Goal: Task Accomplishment & Management: Use online tool/utility

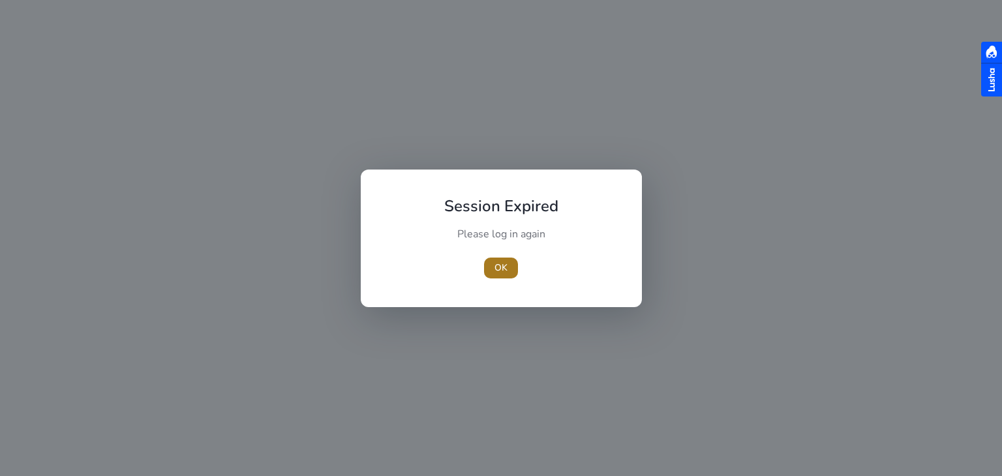
click at [509, 267] on span "button" at bounding box center [501, 267] width 34 height 31
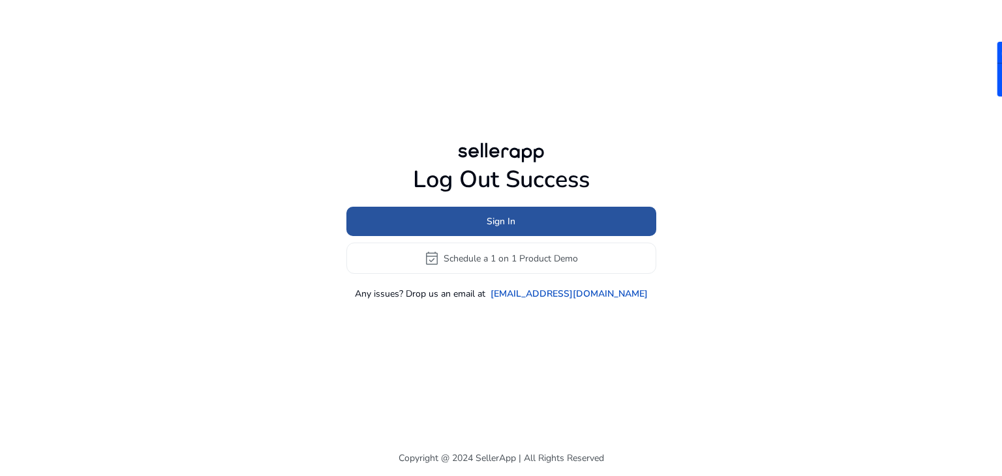
click at [522, 225] on span at bounding box center [501, 221] width 310 height 31
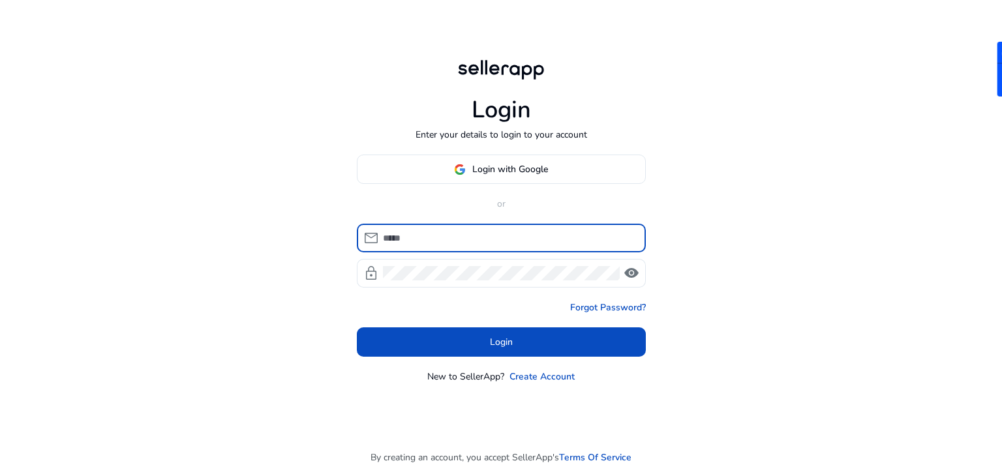
type input "**********"
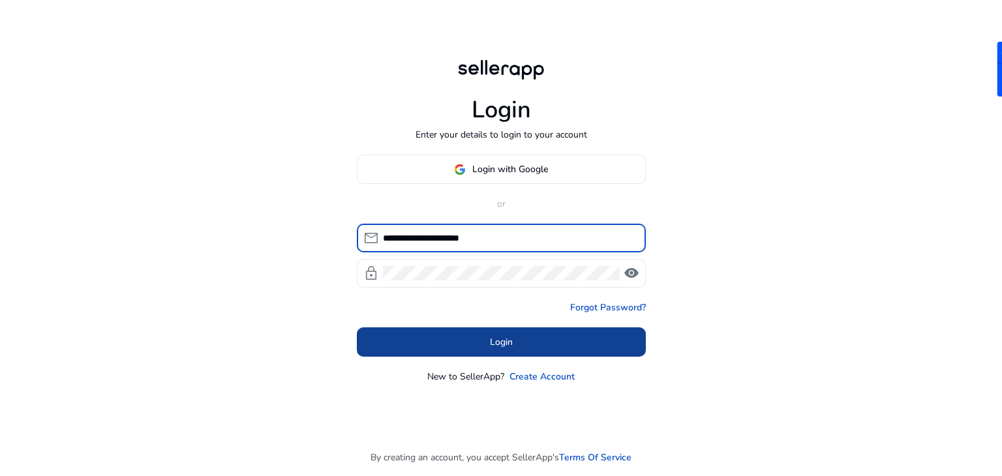
click at [491, 343] on span "Login" at bounding box center [501, 342] width 23 height 14
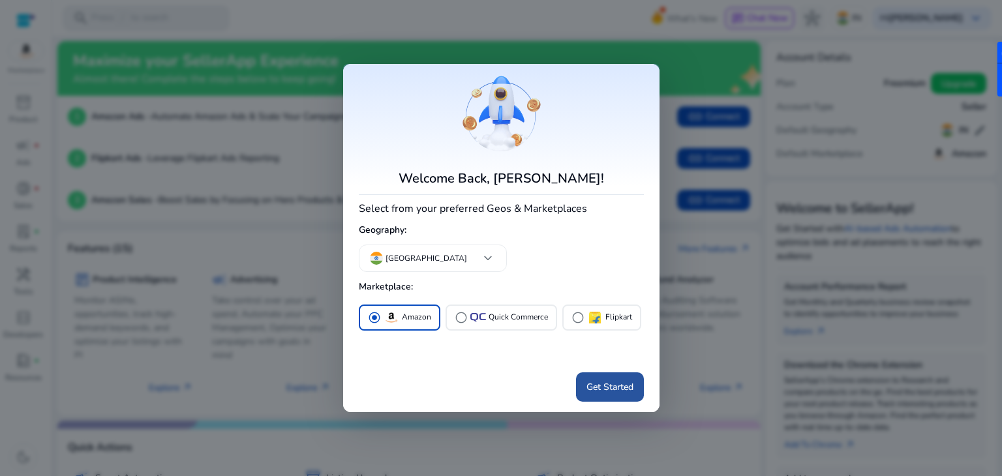
click at [618, 393] on span "Get Started" at bounding box center [609, 387] width 47 height 14
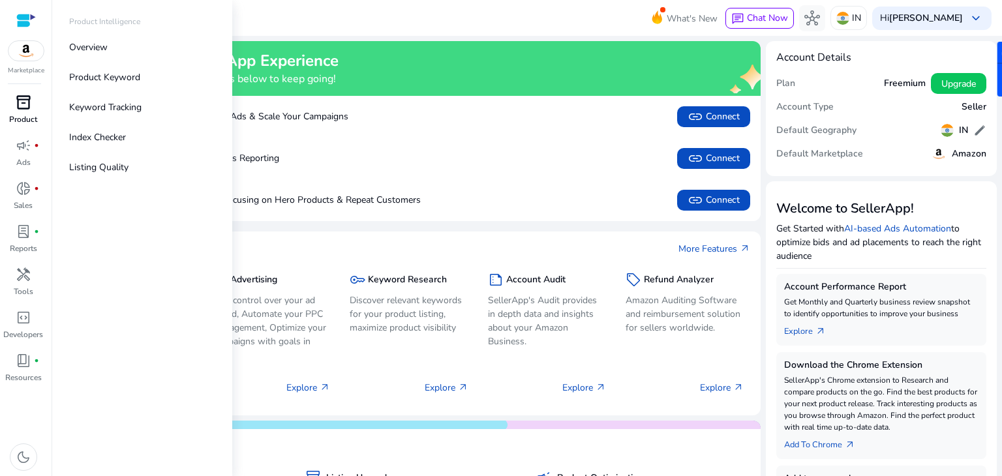
click at [18, 117] on p "Product" at bounding box center [23, 119] width 28 height 12
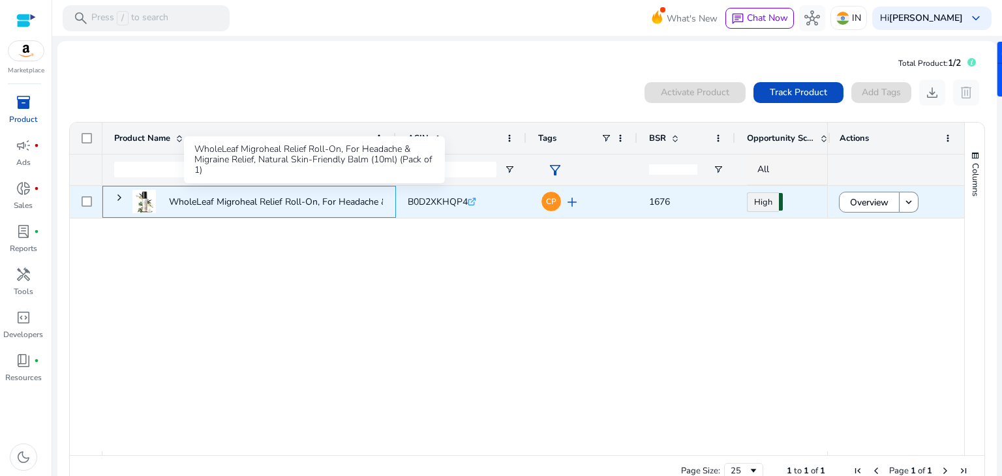
click at [291, 202] on p "WholeLeaf Migroheal Relief Roll-On, For Headache & Migraine Relief,..." at bounding box center [313, 202] width 289 height 27
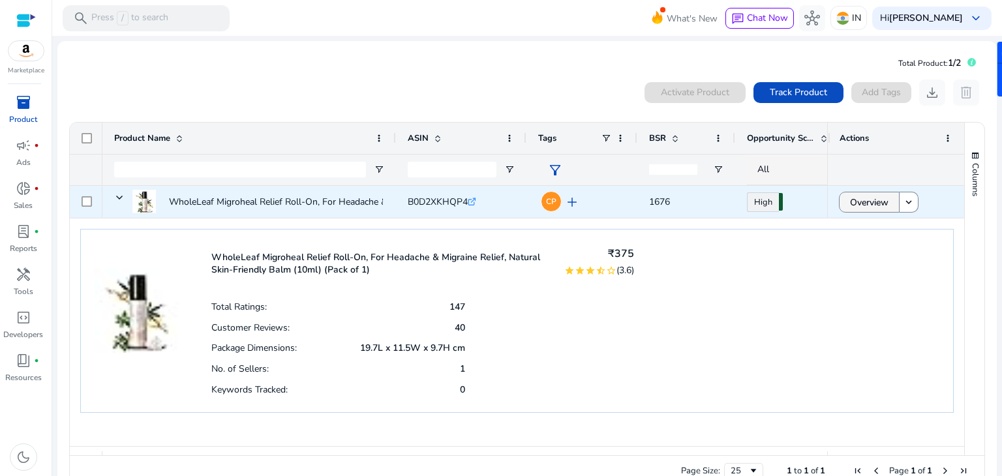
click at [850, 205] on span "Overview" at bounding box center [869, 202] width 38 height 27
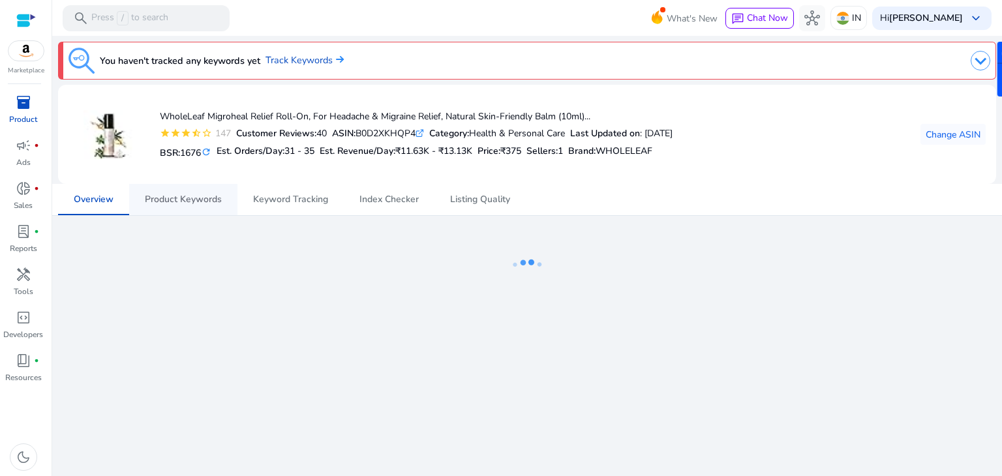
click at [200, 192] on span "Product Keywords" at bounding box center [183, 199] width 77 height 31
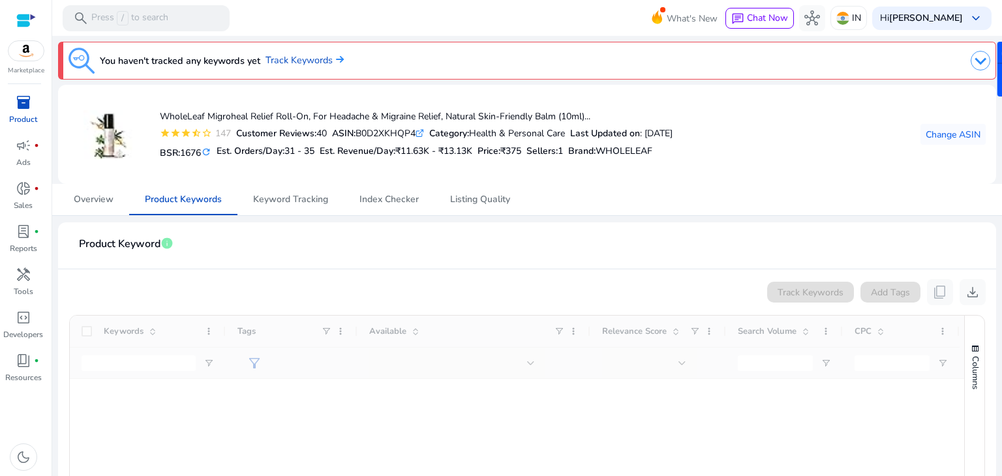
click at [401, 282] on div "Track Keywords Add Tags content_copy download" at bounding box center [526, 292] width 917 height 26
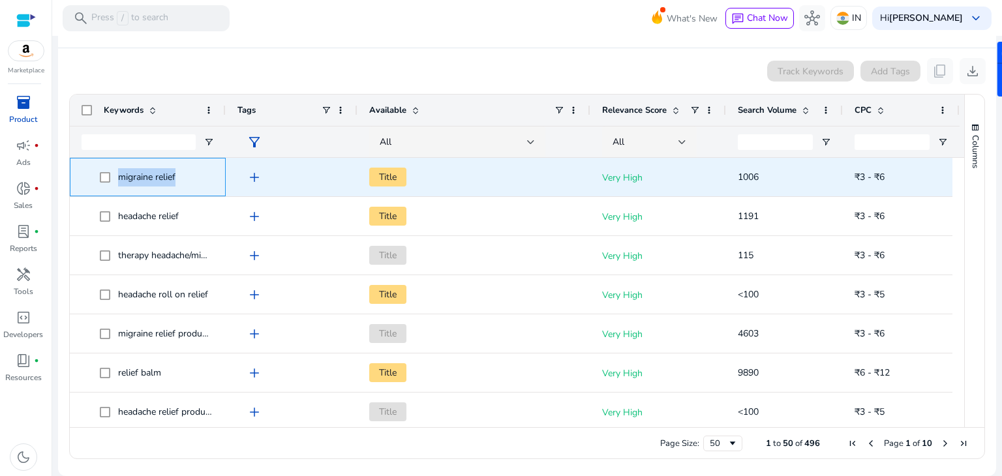
click at [104, 175] on span "migraine relief" at bounding box center [157, 177] width 114 height 27
copy span "migraine relief"
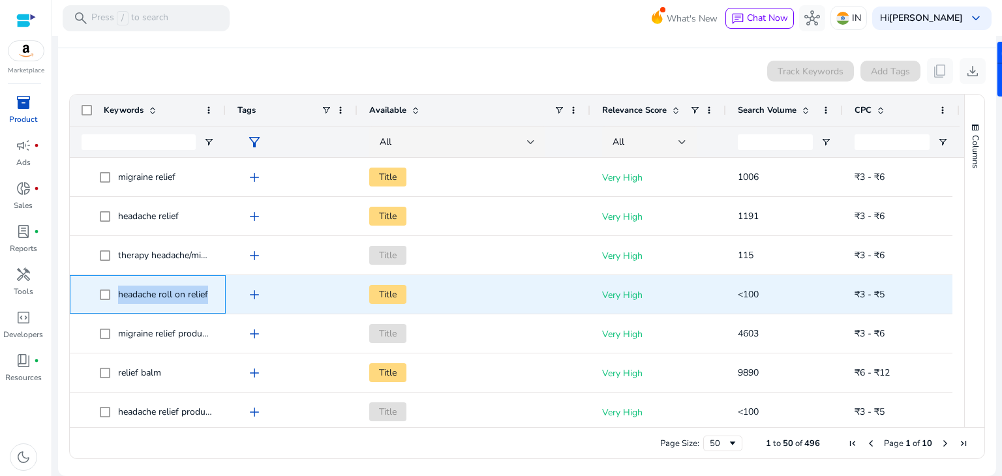
drag, startPoint x: 117, startPoint y: 292, endPoint x: 217, endPoint y: 297, distance: 99.9
click at [217, 297] on div "headache roll on relief" at bounding box center [148, 294] width 156 height 38
copy span "headache roll on relief"
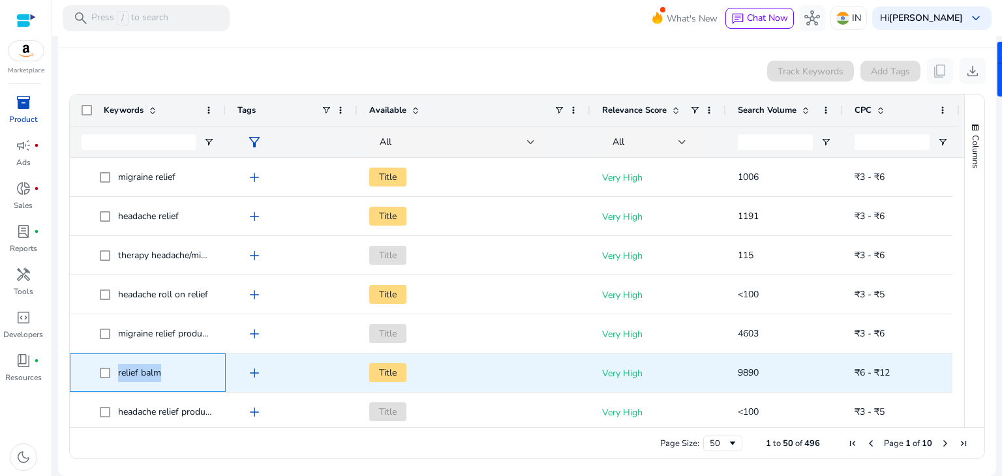
drag, startPoint x: 114, startPoint y: 371, endPoint x: 188, endPoint y: 373, distance: 73.7
click at [188, 373] on span "relief balm" at bounding box center [157, 372] width 114 height 27
copy span "relief balm"
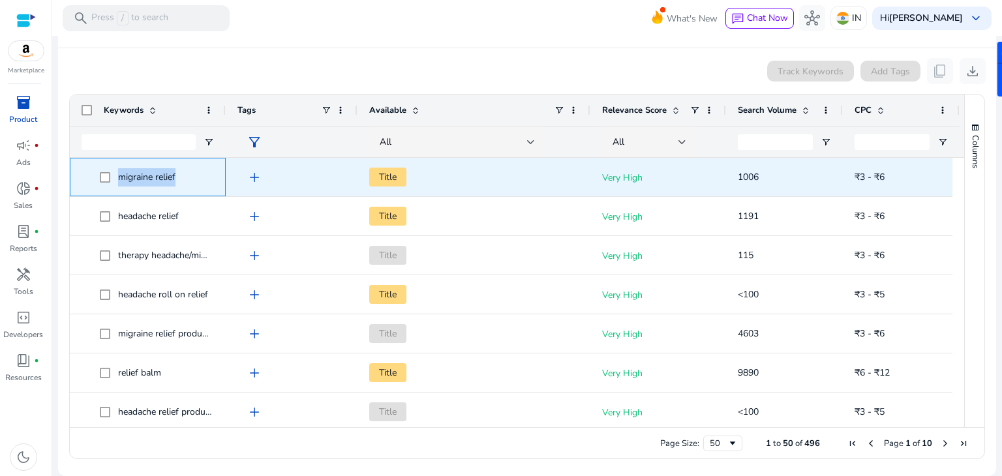
click at [100, 177] on span "migraine relief" at bounding box center [157, 177] width 114 height 27
copy span "migraine relief"
